Goal: Task Accomplishment & Management: Use online tool/utility

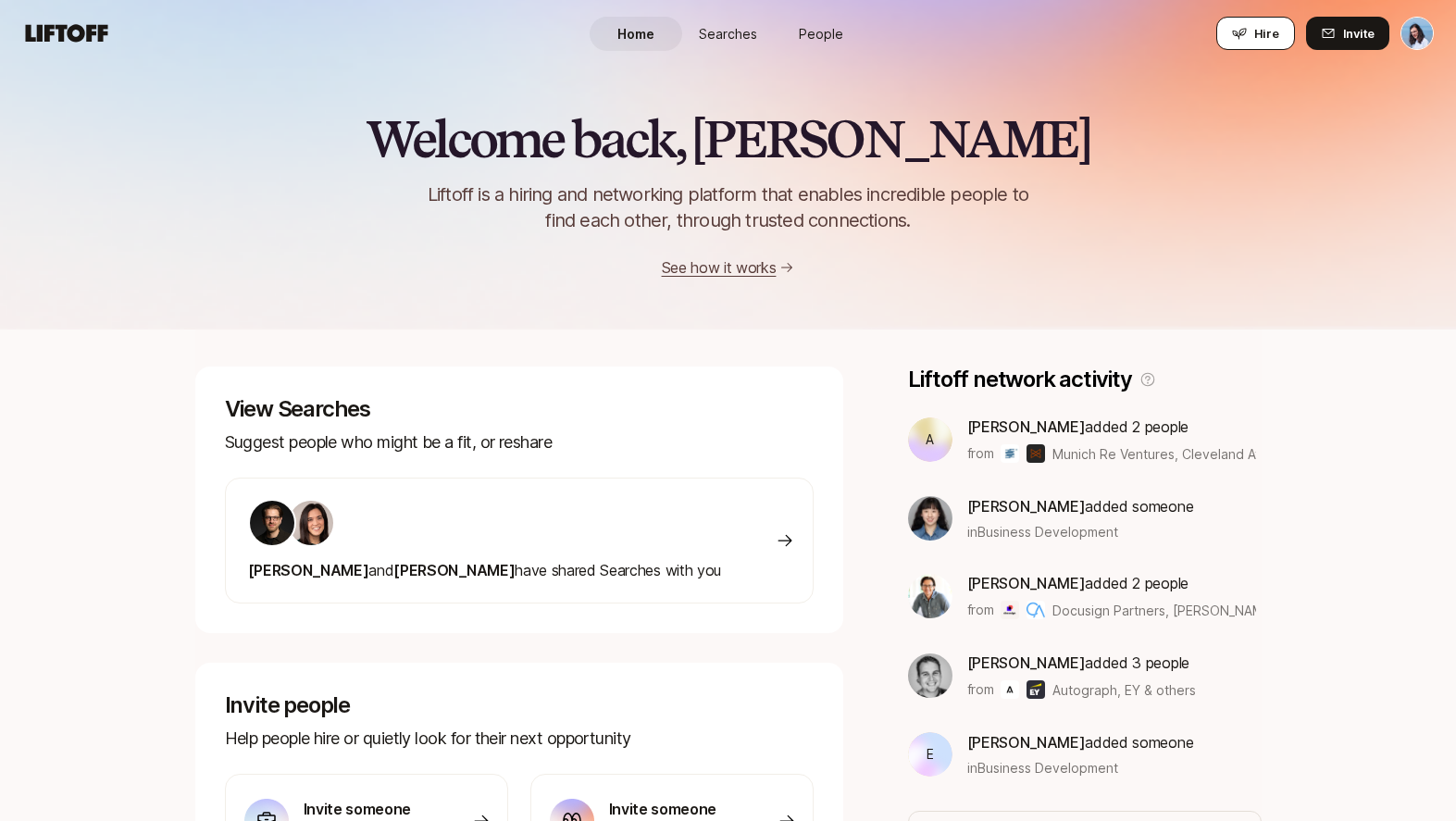
click at [1238, 26] on icon at bounding box center [1240, 33] width 15 height 15
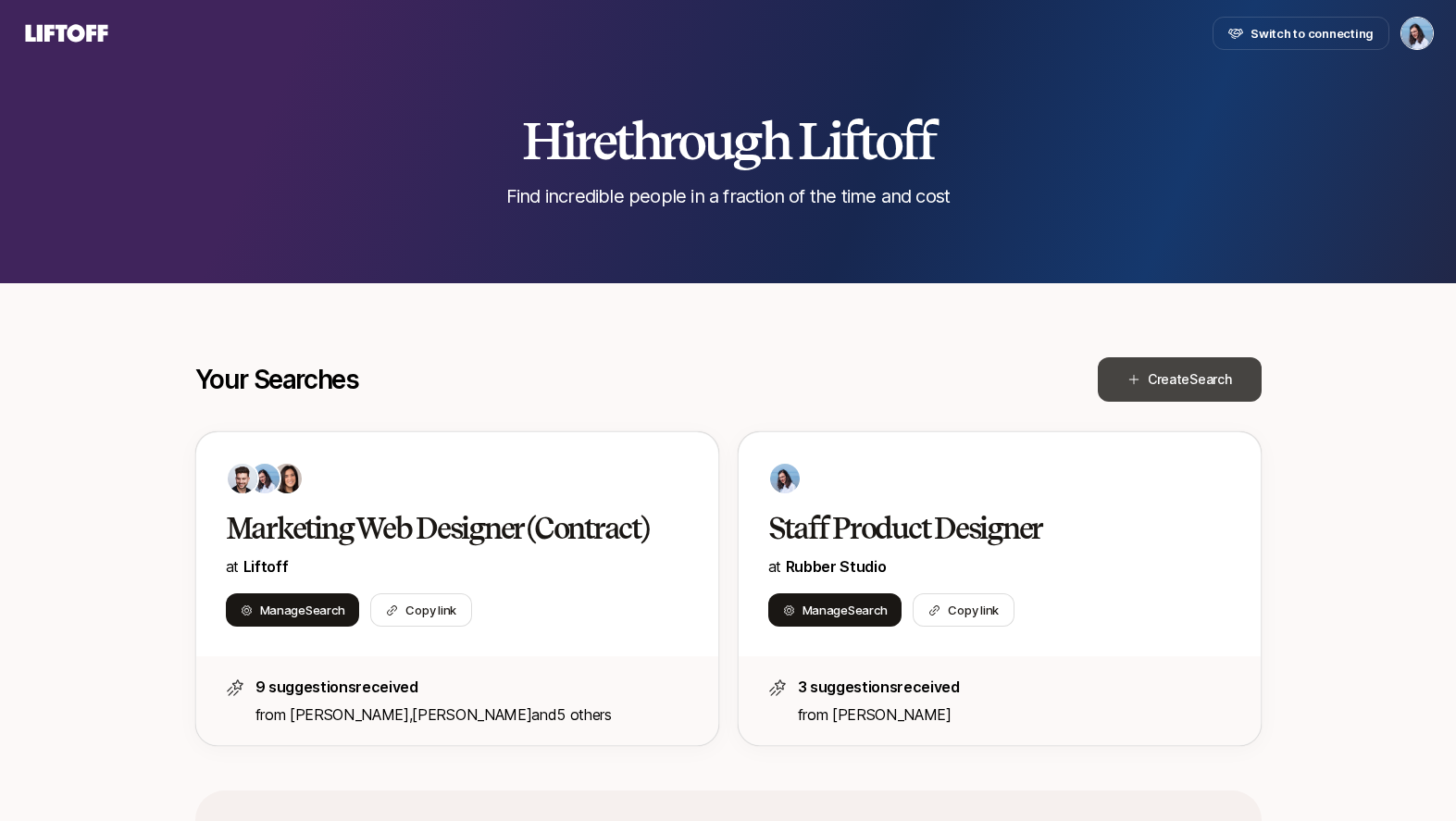
click at [1201, 363] on button "Create Search" at bounding box center [1180, 379] width 164 height 44
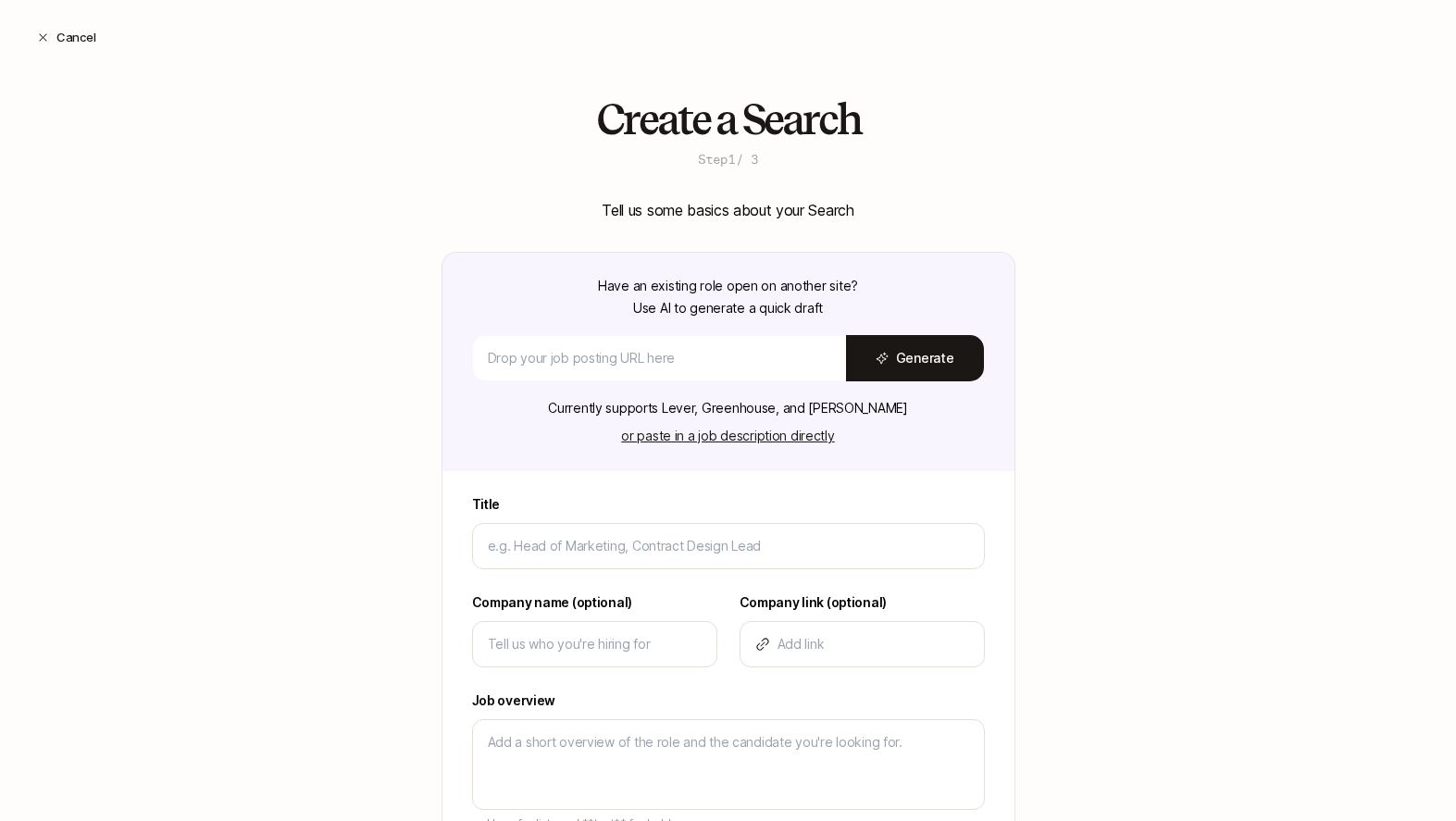
type textarea "x"
click at [708, 346] on div at bounding box center [659, 358] width 373 height 44
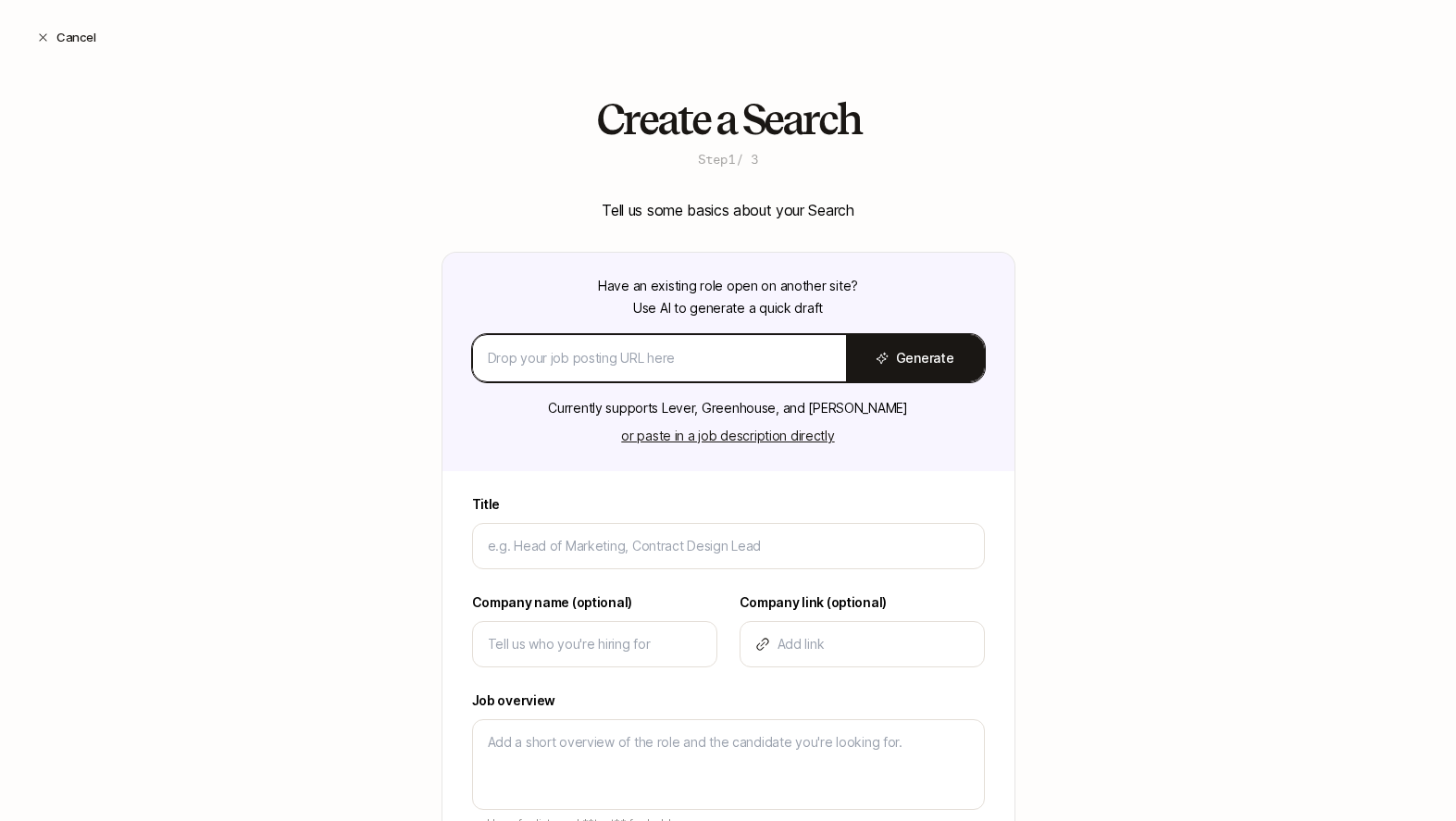
click at [715, 367] on input at bounding box center [659, 358] width 343 height 22
type input "TEST"
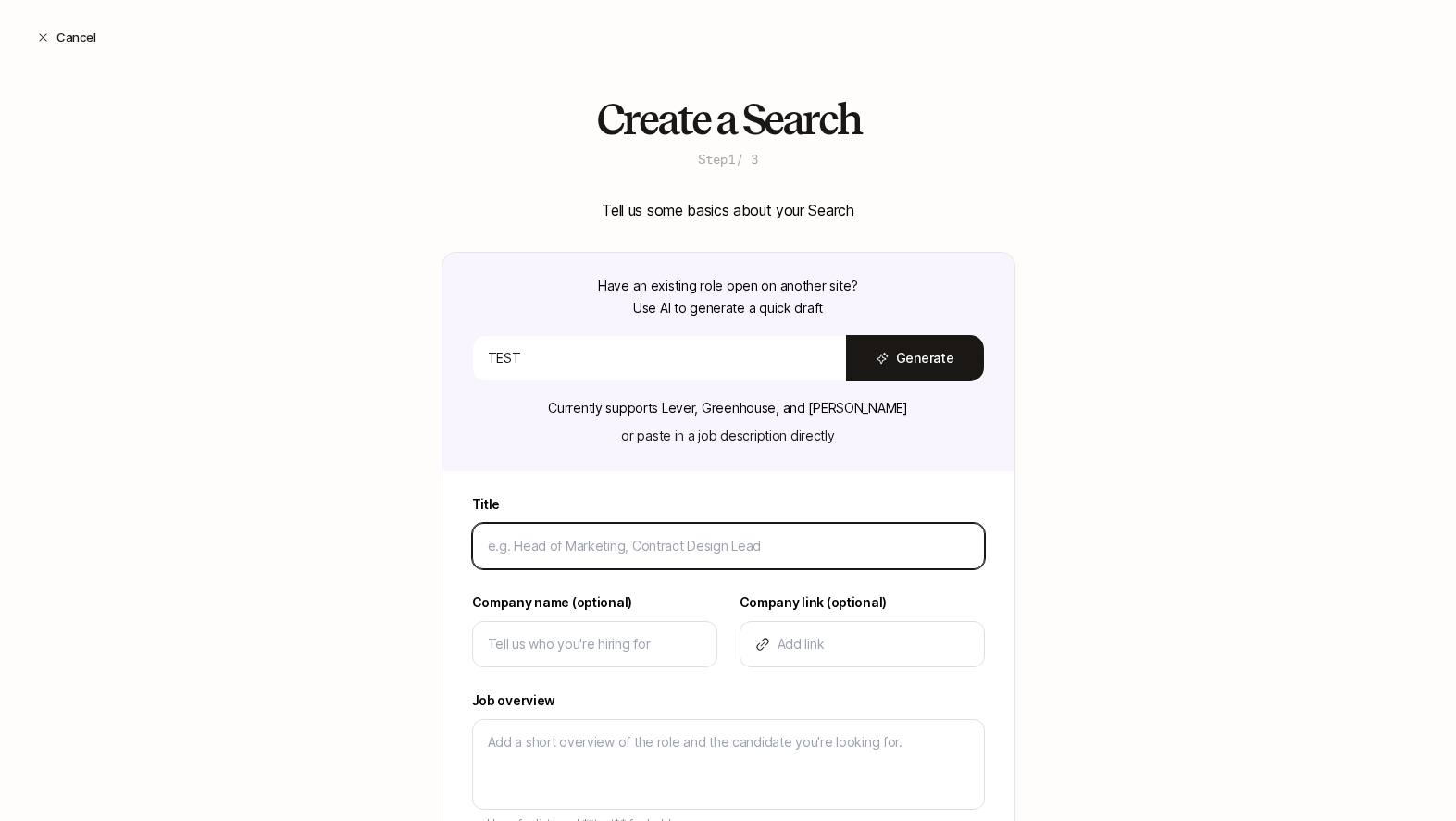
type input "T"
type textarea "x"
type input "Te"
type textarea "x"
type input "Tes"
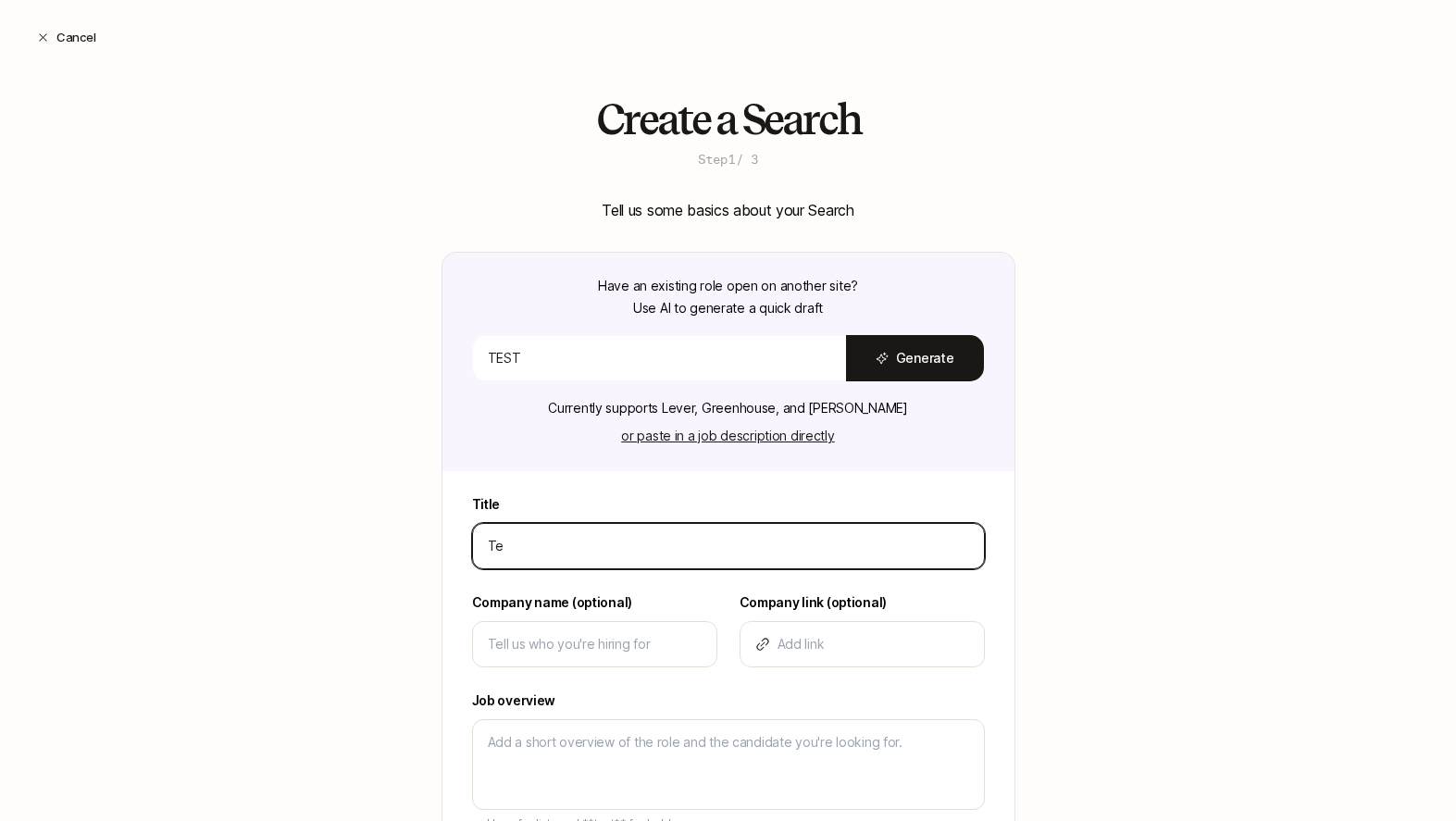
type textarea "x"
type input "Test"
type textarea "x"
type input "Test"
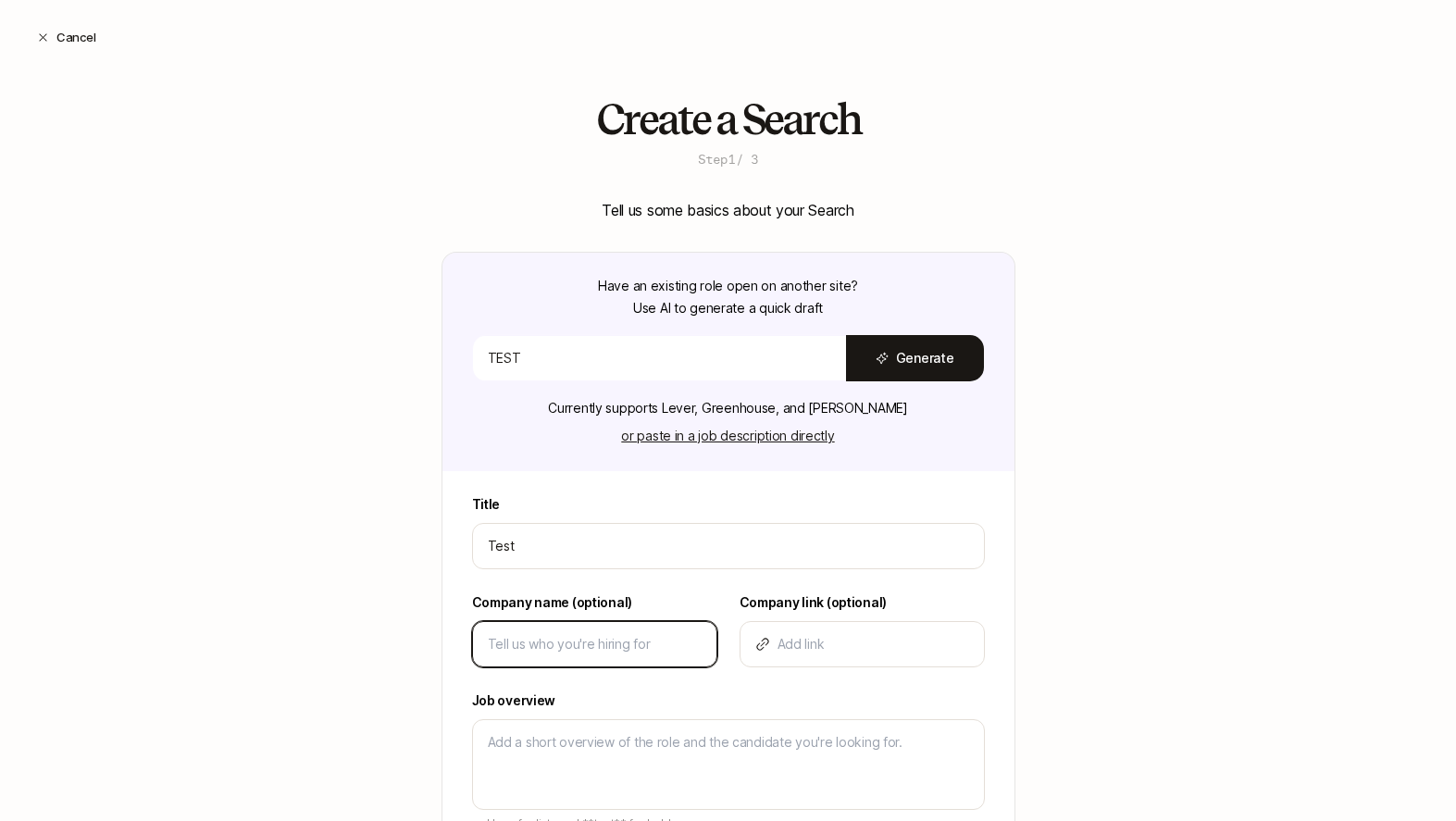
click at [548, 643] on input at bounding box center [595, 644] width 214 height 22
type input "t"
type textarea "x"
type input "te"
type textarea "x"
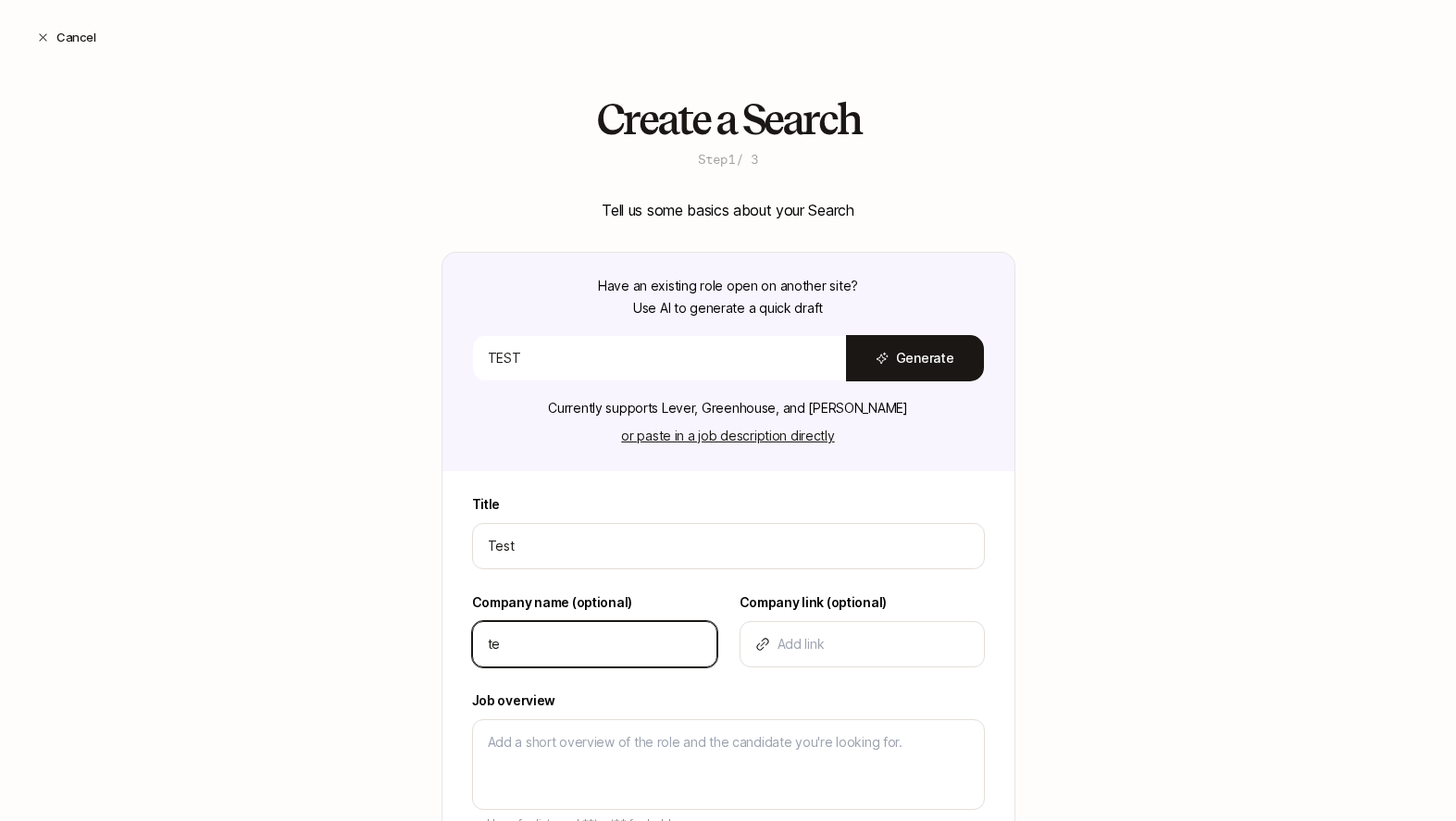
type input "tes"
type textarea "x"
type input "test"
type textarea "x"
type input "test"
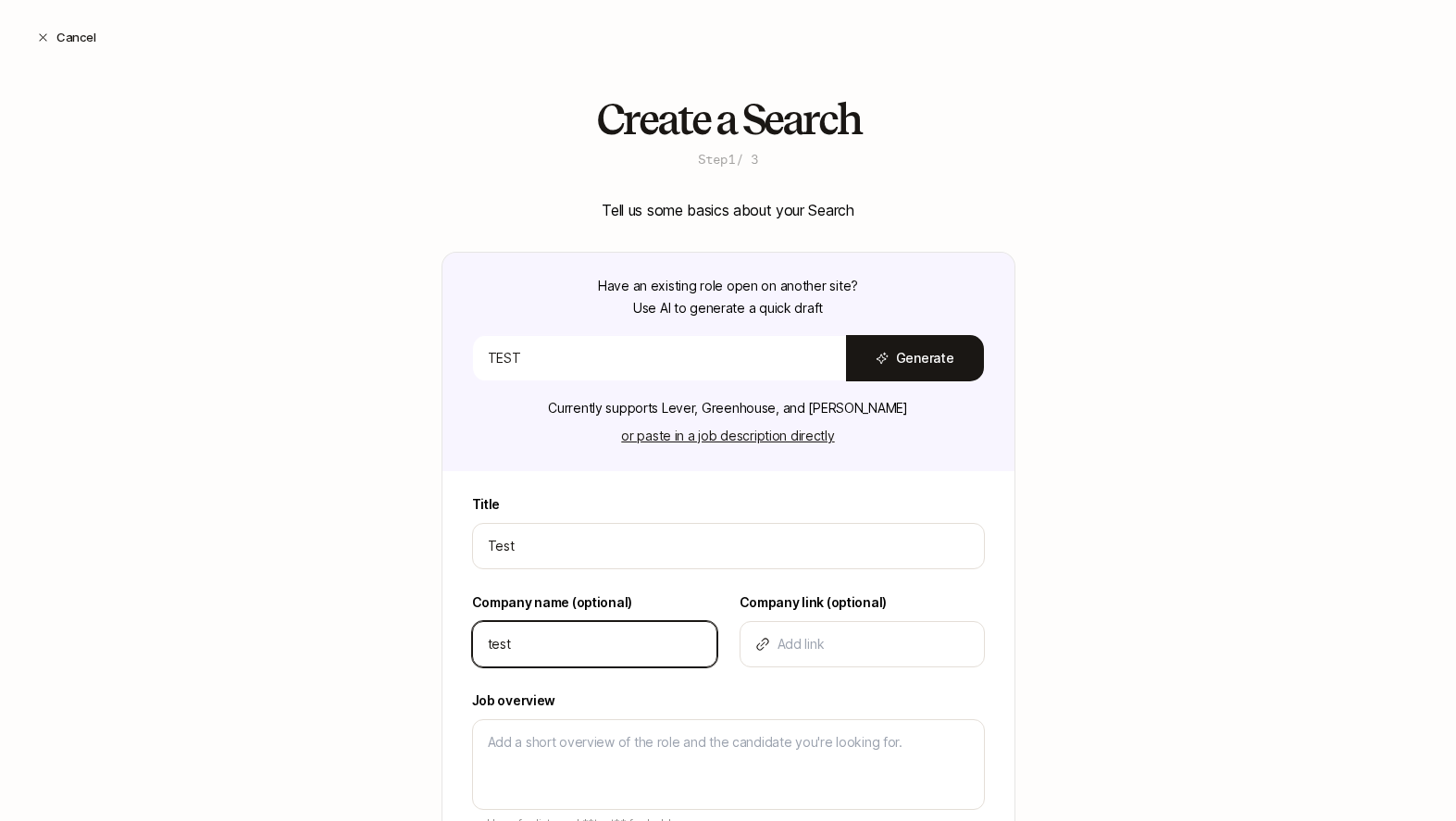
type textarea "x"
type input "T"
type textarea "x"
type input "Te"
type textarea "x"
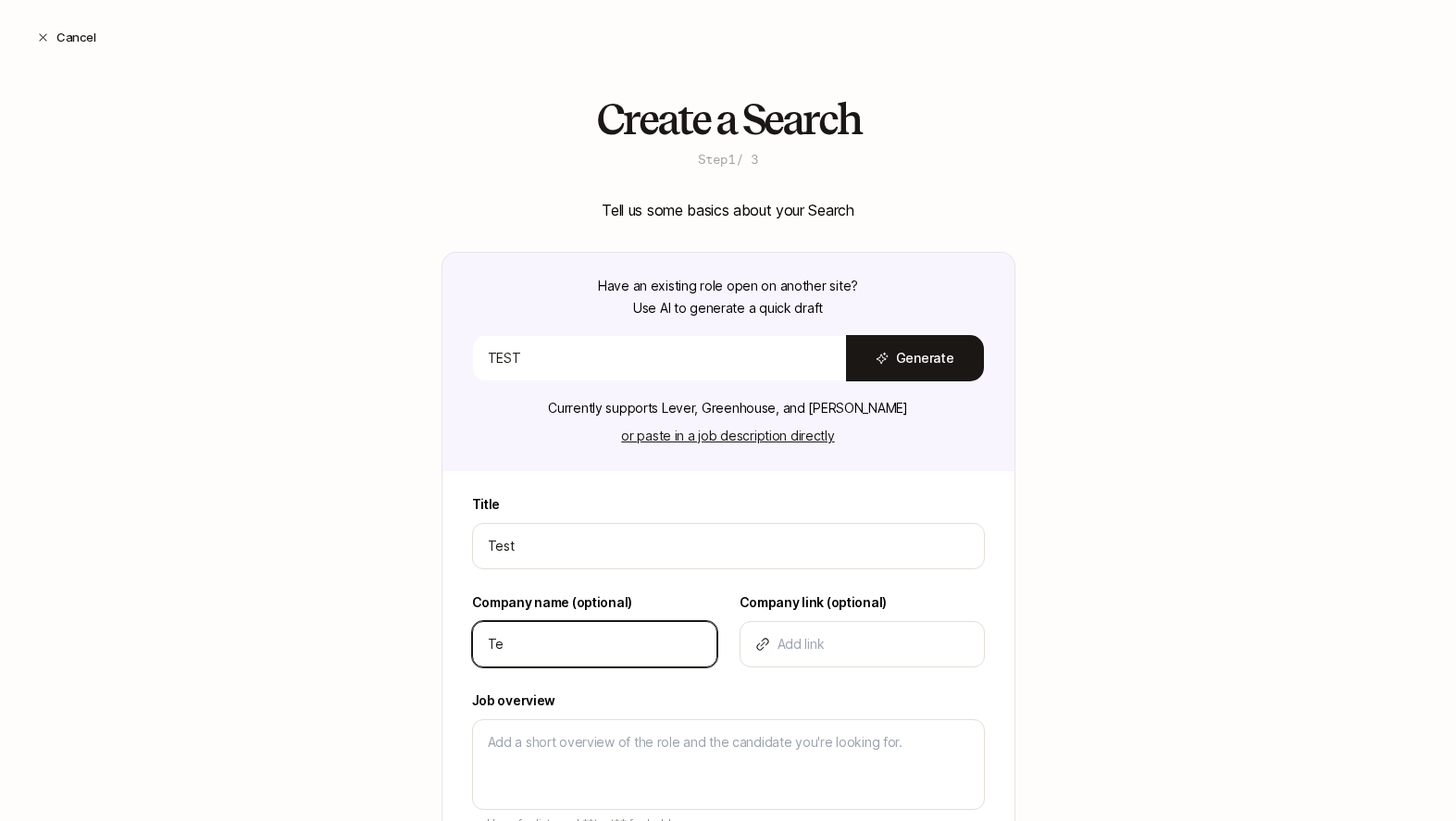
type input "Tes"
type textarea "x"
type input "Test"
type textarea "x"
type input "Test"
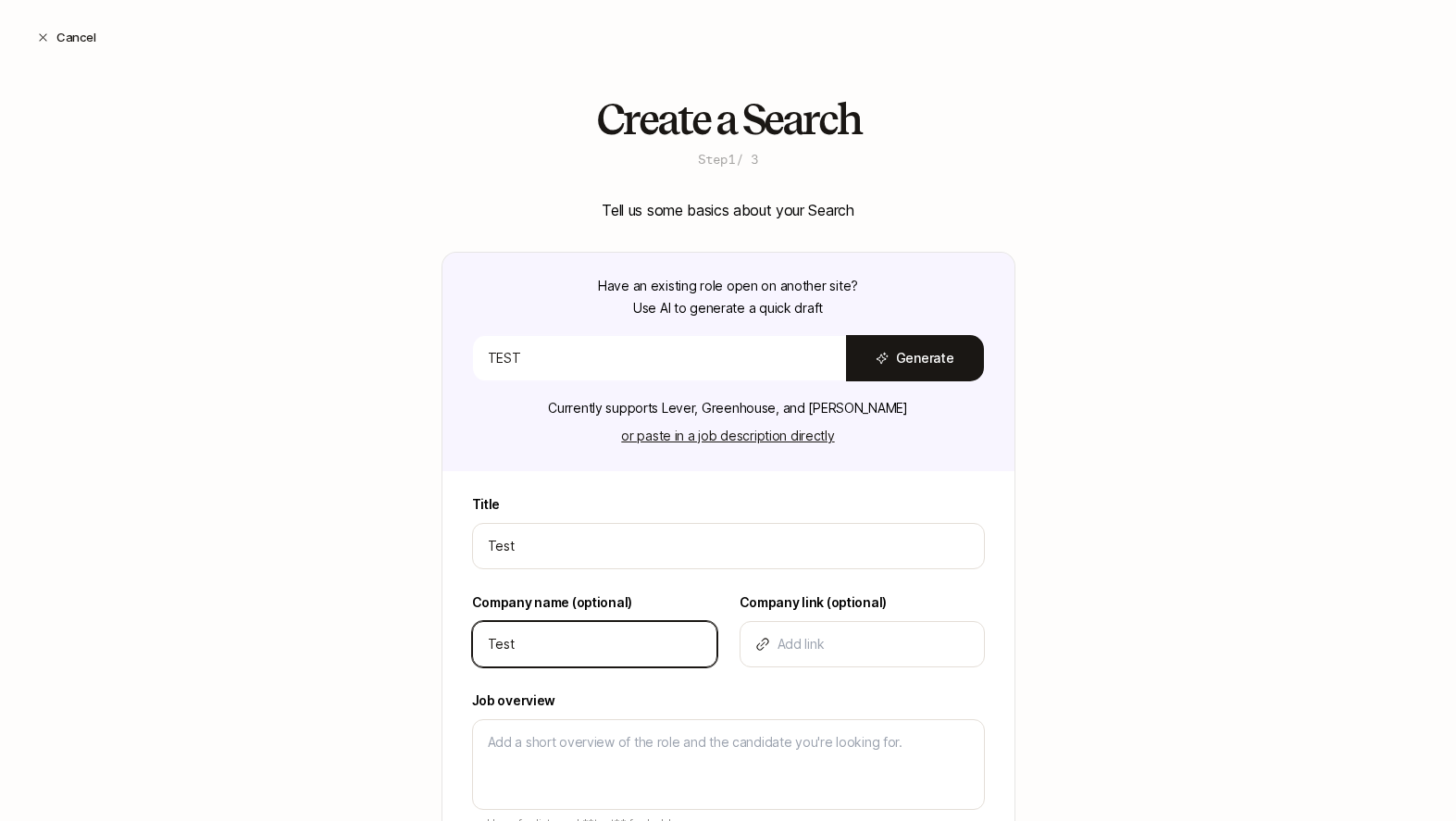
type textarea "x"
type input "Test L"
type textarea "x"
type input "Test Lt"
type textarea "x"
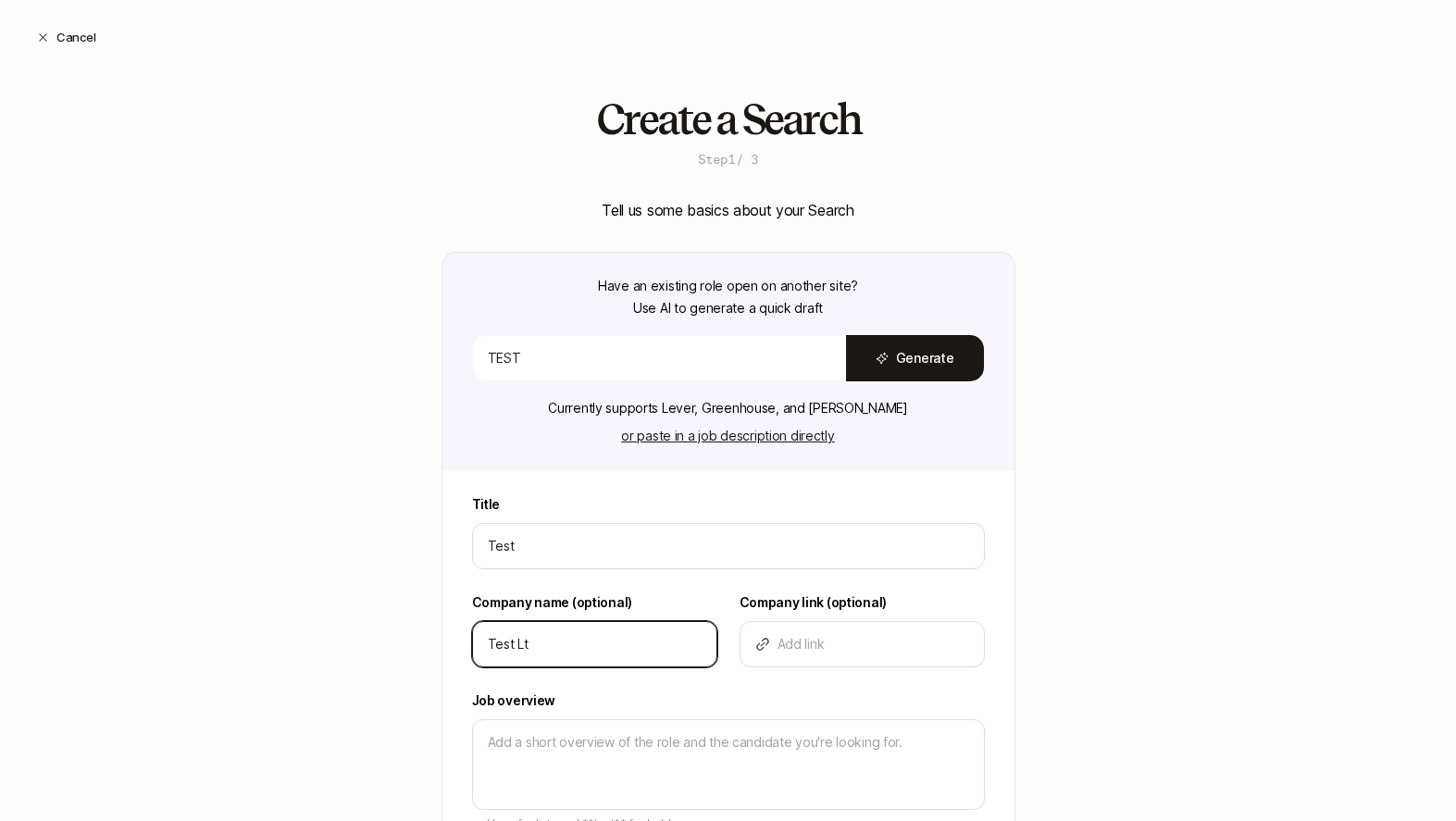
type input "Test Ltc"
type textarea "x"
type input "Test Ltc"
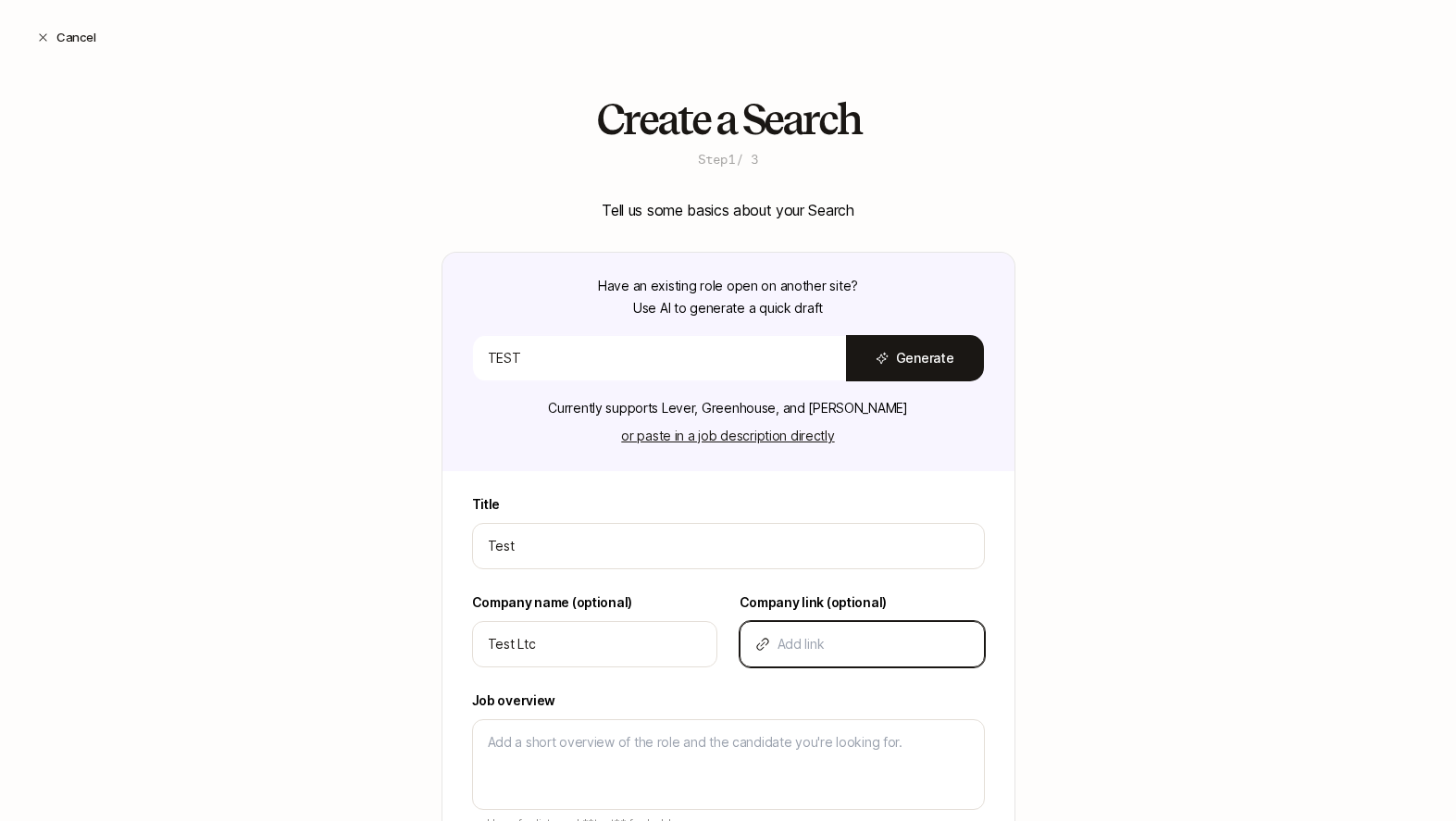
scroll to position [271, 0]
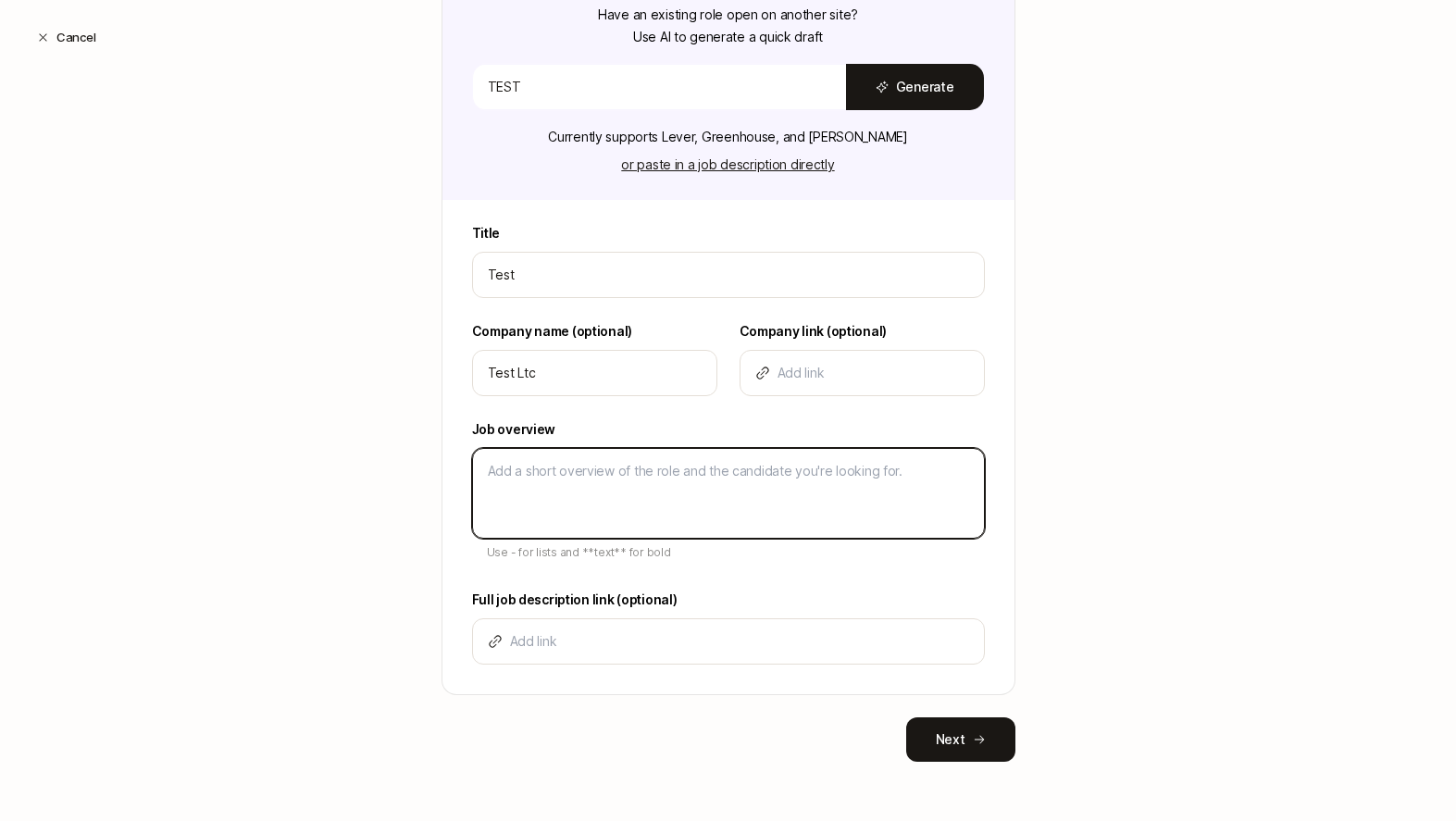
click at [577, 483] on textarea at bounding box center [728, 493] width 513 height 91
type textarea "x"
type textarea "T"
type textarea "x"
type textarea "TE"
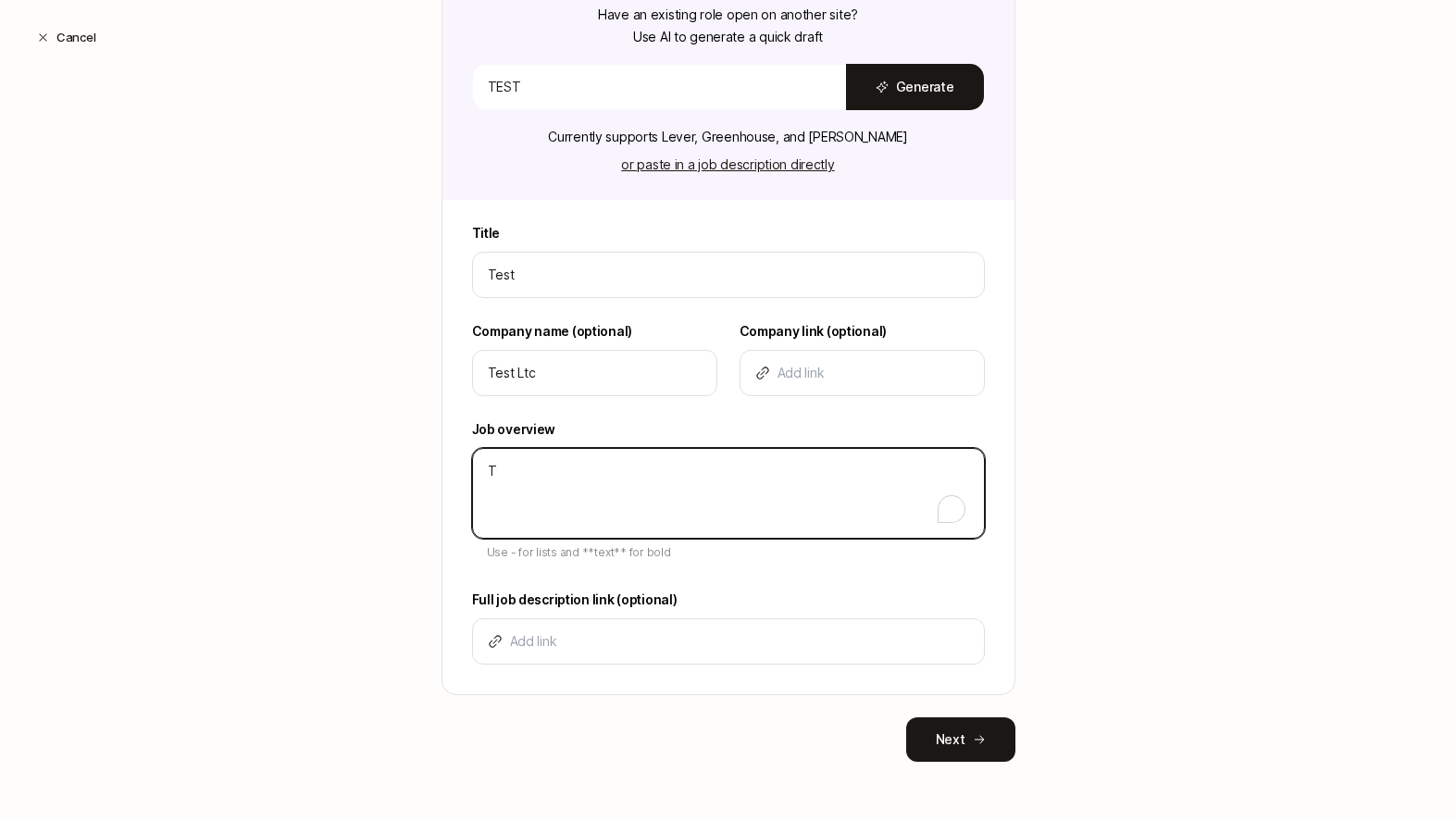
type textarea "x"
type textarea "TES"
type textarea "x"
type textarea "TEST"
type textarea "x"
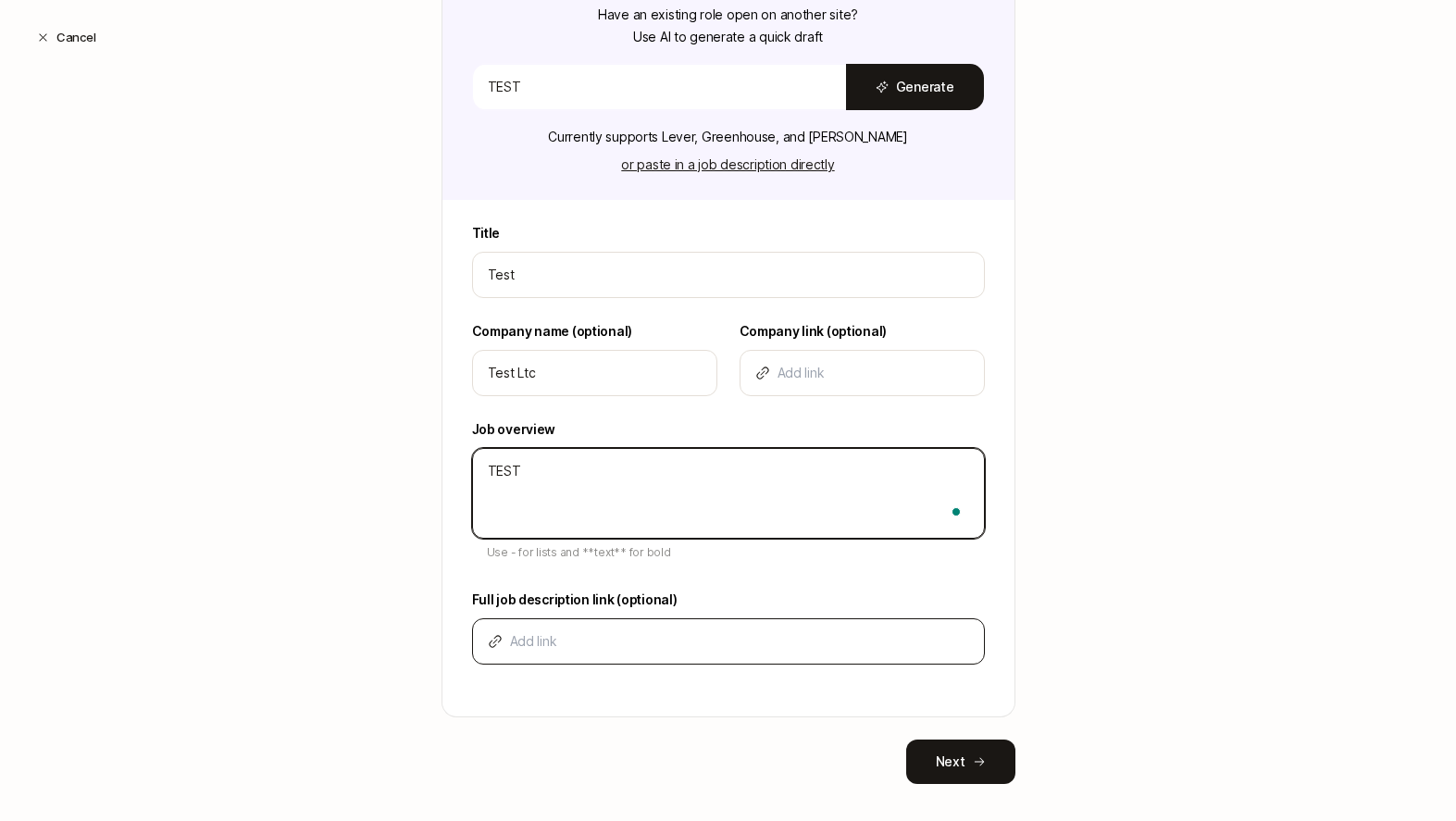
type textarea "TEST"
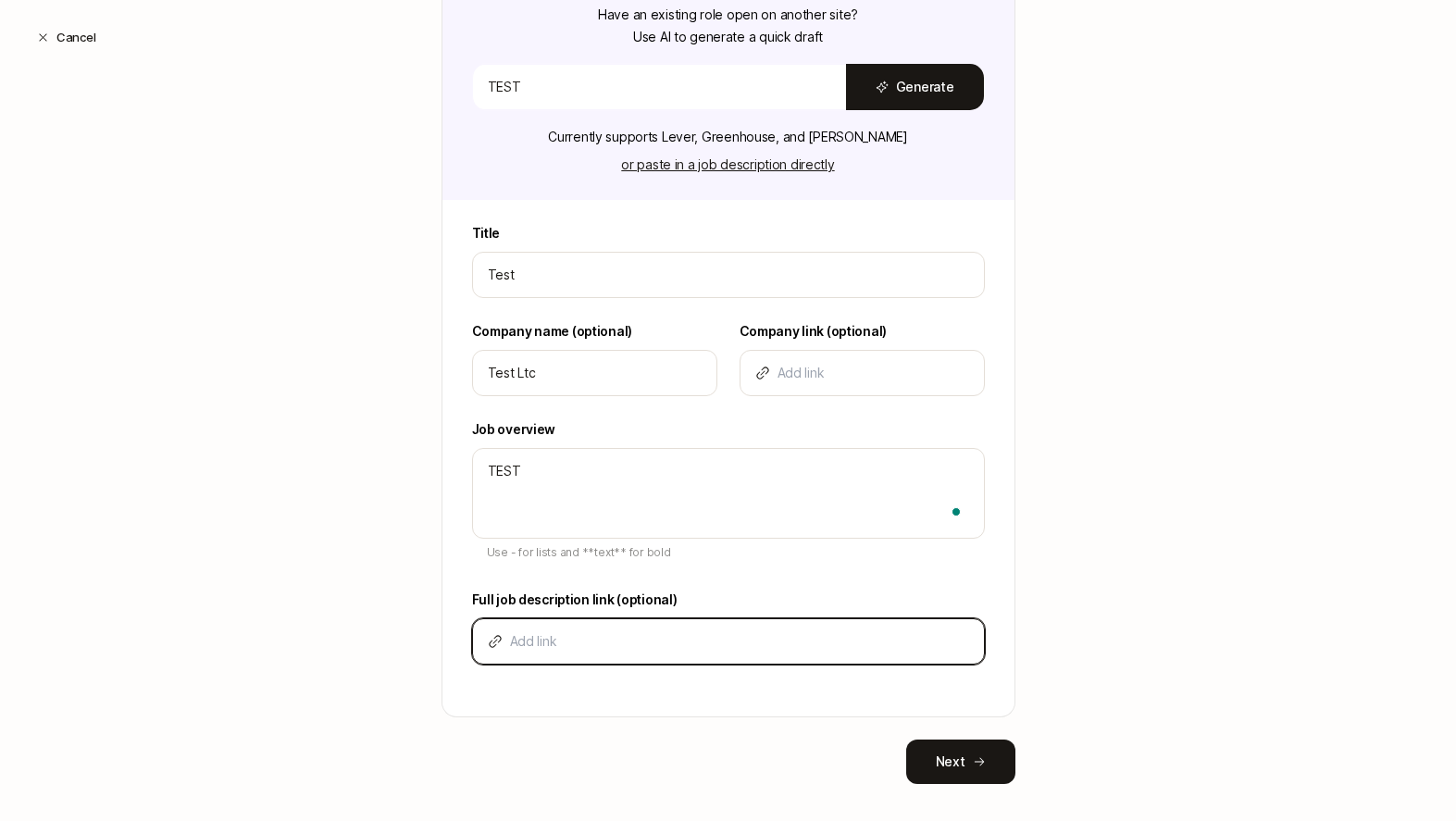
click at [582, 644] on input at bounding box center [739, 641] width 460 height 22
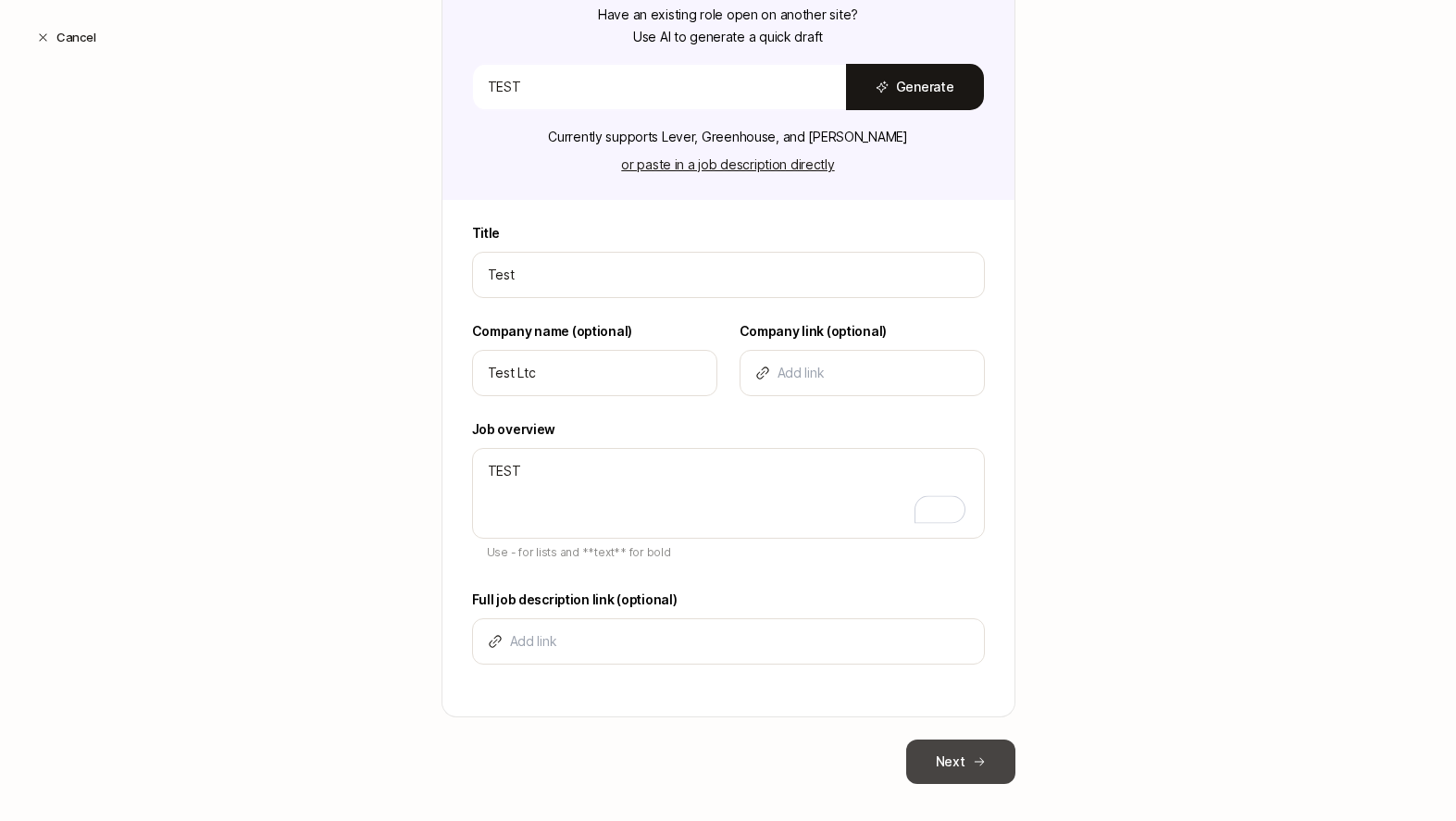
click at [944, 759] on button "Next" at bounding box center [961, 761] width 110 height 44
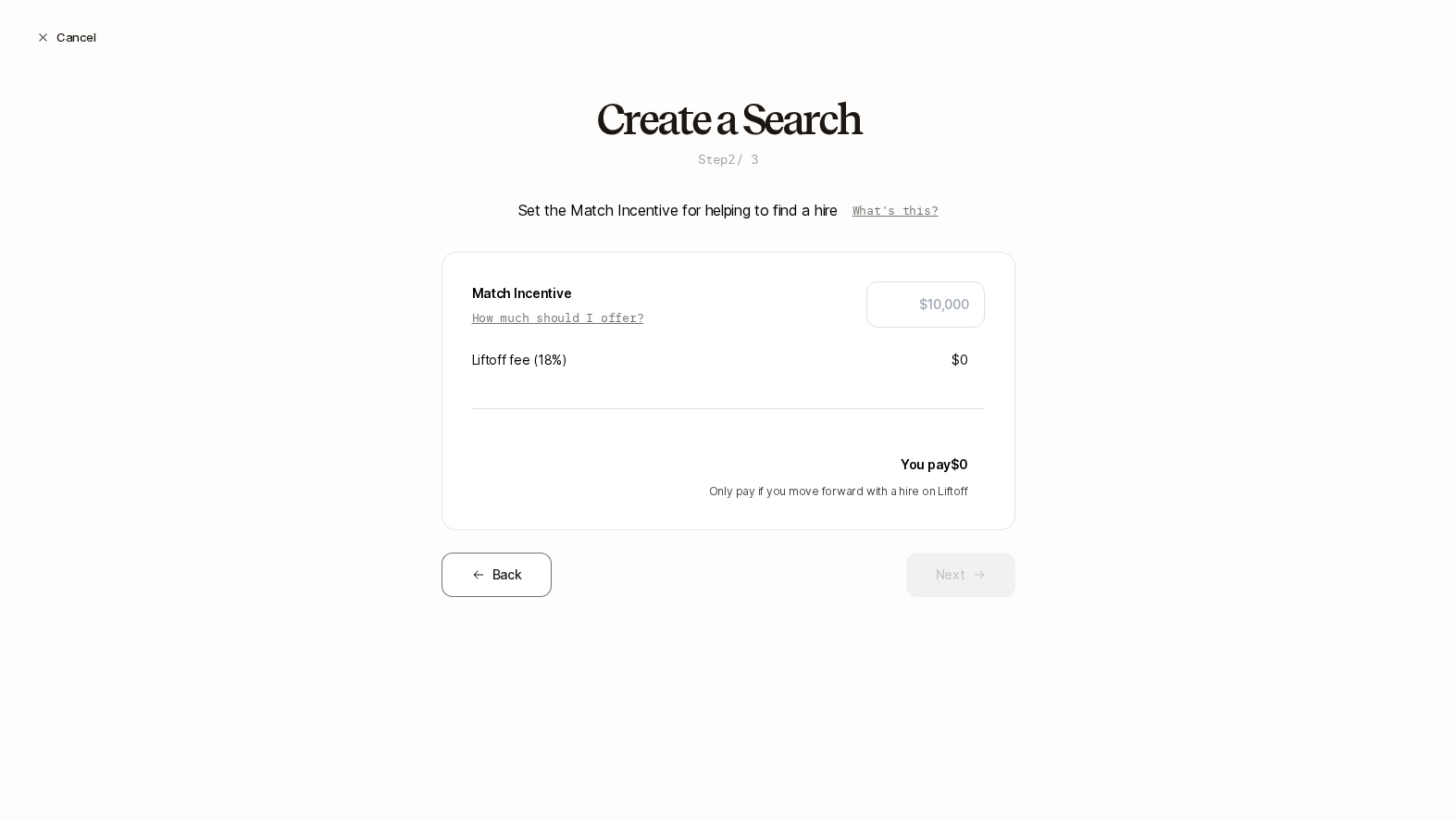
scroll to position [0, 0]
click at [930, 302] on input "text" at bounding box center [926, 304] width 87 height 22
type input "$2,000"
click at [947, 572] on button "Next" at bounding box center [961, 574] width 110 height 44
